Goal: Check status: Check status

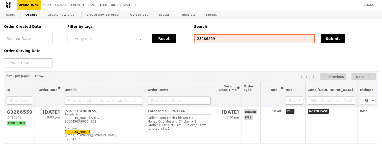
select select "100"
click at [197, 37] on input "G3286559" at bounding box center [254, 38] width 120 height 9
paste input "7540"
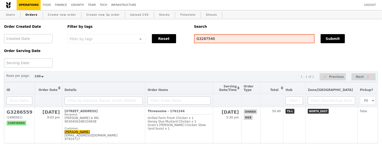
type input "G3287540"
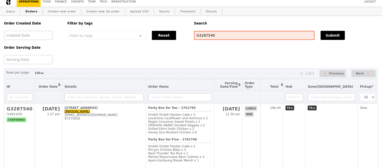
scroll to position [37, 0]
